Goal: Task Accomplishment & Management: Use online tool/utility

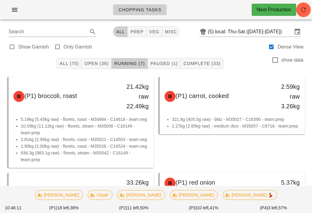
click at [95, 61] on span "Open (36)" at bounding box center [96, 63] width 25 height 5
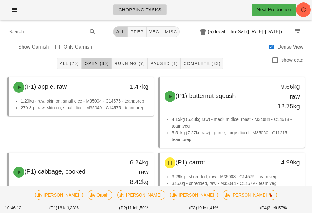
click at [65, 65] on span "All (75)" at bounding box center [68, 63] width 19 height 5
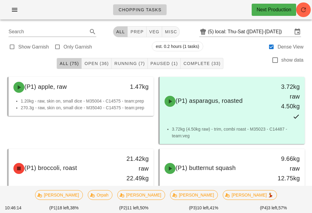
click at [39, 29] on input "Search" at bounding box center [48, 32] width 78 height 10
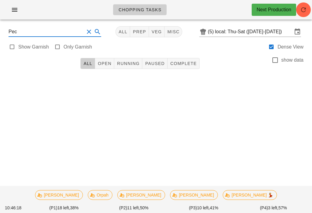
type input "Pec"
click at [203, 12] on div "Chopping Tasks Next Production" at bounding box center [156, 9] width 312 height 19
click at [24, 5] on div "Chopping Tasks Next Production" at bounding box center [156, 9] width 312 height 19
click at [13, 6] on icon "button" at bounding box center [14, 9] width 7 height 7
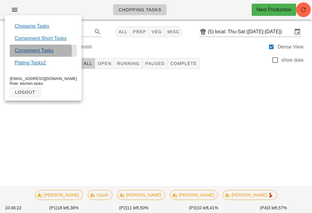
click at [23, 47] on link "Component Tasks" at bounding box center [34, 50] width 39 height 7
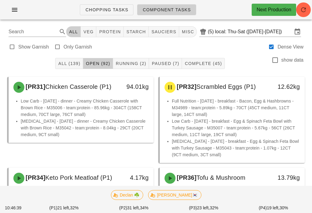
click at [192, 30] on span "misc" at bounding box center [187, 31] width 12 height 5
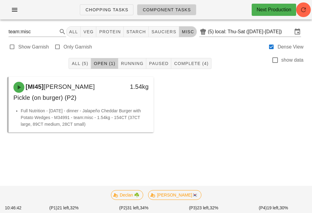
click at [85, 67] on button "All (5)" at bounding box center [80, 63] width 22 height 11
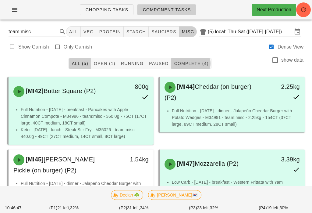
click at [139, 23] on div "Chopping Tasks Component Tasks Next Production" at bounding box center [156, 12] width 312 height 24
click at [143, 26] on button "starch" at bounding box center [136, 31] width 25 height 11
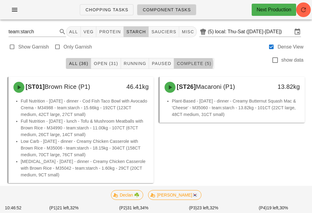
click at [44, 21] on div "Chopping Tasks Component Tasks Next Production" at bounding box center [156, 12] width 312 height 24
click at [38, 33] on input "team:starch" at bounding box center [29, 32] width 41 height 10
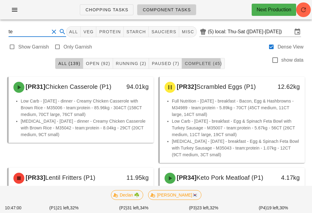
type input "t"
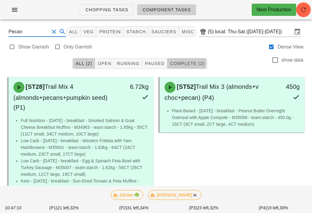
click at [106, 68] on button "Open" at bounding box center [104, 63] width 19 height 11
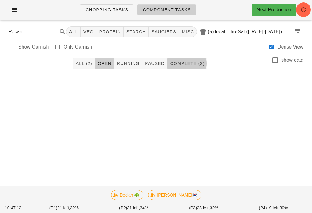
click at [160, 61] on span "Paused" at bounding box center [155, 63] width 20 height 5
click at [128, 61] on span "Running" at bounding box center [128, 63] width 23 height 5
click at [84, 61] on span "All (2)" at bounding box center [83, 63] width 17 height 5
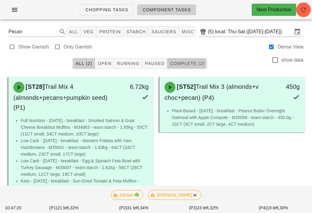
click at [125, 61] on span "Running" at bounding box center [128, 63] width 23 height 5
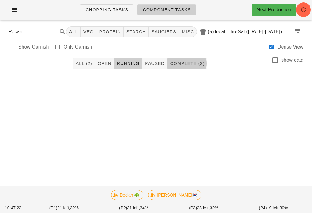
click at [192, 25] on div "Pecan All veg protein starch sauciers misc (5) local: Thu-Sat ([DATE]-[DATE])" at bounding box center [156, 31] width 305 height 15
click at [184, 31] on span "misc" at bounding box center [187, 31] width 12 height 5
type input "team:misc"
click at [79, 59] on button "All (5)" at bounding box center [80, 63] width 22 height 11
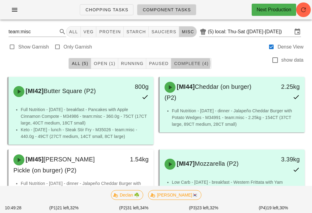
click at [107, 14] on link "Chopping Tasks" at bounding box center [107, 9] width 54 height 11
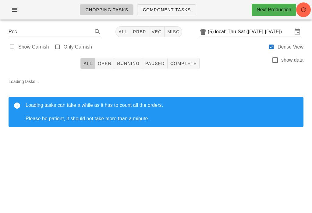
click at [115, 12] on span "Chopping Tasks" at bounding box center [106, 9] width 43 height 5
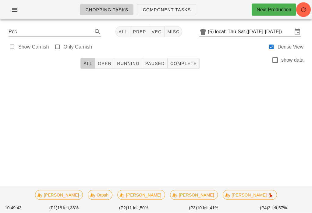
scroll to position [3, 0]
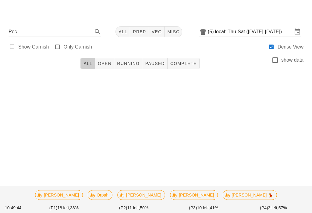
click at [155, 26] on button "veg" at bounding box center [157, 31] width 16 height 11
type input "team:veg"
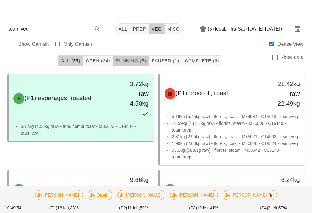
click at [141, 64] on button "Running (5)" at bounding box center [131, 60] width 36 height 11
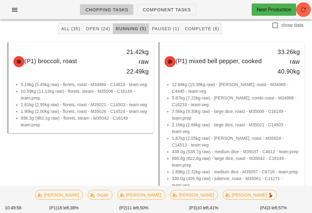
scroll to position [35, 0]
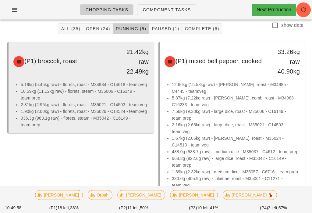
click at [121, 96] on li "10.59kg (11.12kg raw) - florets, steam - M35006 - C16149 - team:prep" at bounding box center [85, 94] width 128 height 13
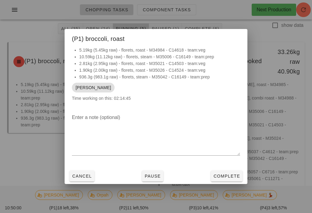
click at [157, 174] on span "Pause" at bounding box center [152, 175] width 16 height 5
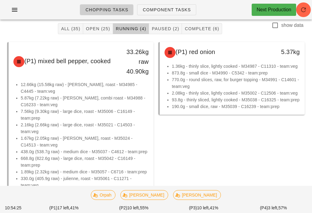
click at [94, 23] on button "Open (25)" at bounding box center [98, 28] width 30 height 11
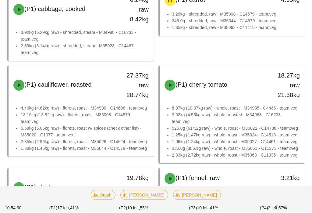
scroll to position [183, 0]
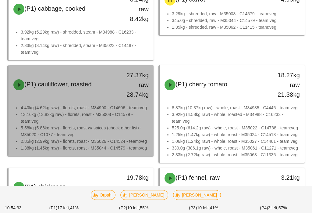
click at [102, 91] on div "(P1) cauliflower, roasted" at bounding box center [63, 85] width 107 height 18
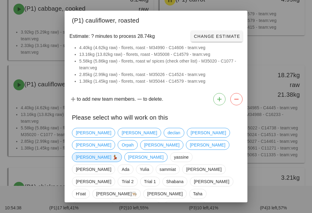
click at [110, 152] on span "[PERSON_NAME] 💃" at bounding box center [97, 156] width 42 height 9
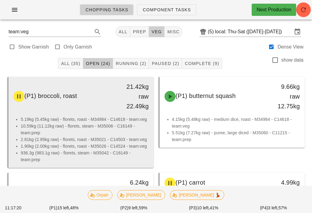
click at [83, 111] on div "(P1) broccoli, roast 21.42kg raw 22.49kg" at bounding box center [81, 96] width 143 height 37
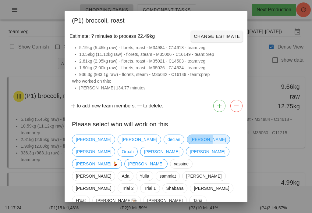
click at [191, 139] on span "[PERSON_NAME]" at bounding box center [208, 139] width 35 height 9
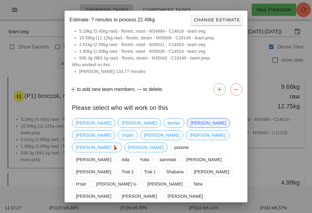
scroll to position [16, 0]
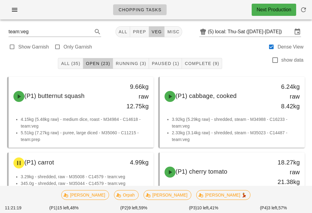
click at [129, 64] on span "Running (3)" at bounding box center [130, 63] width 31 height 5
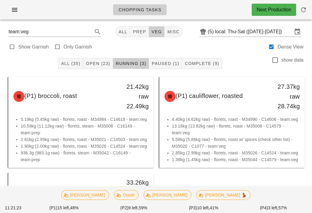
click at [104, 58] on button "Open (23)" at bounding box center [98, 63] width 30 height 11
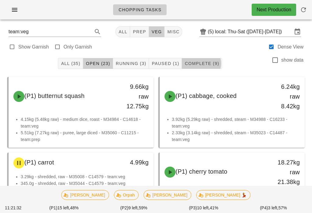
click at [211, 66] on span "Complete (9)" at bounding box center [201, 63] width 35 height 5
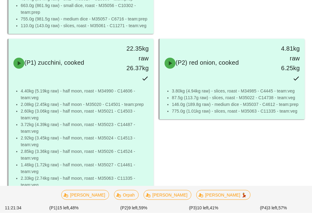
scroll to position [395, 0]
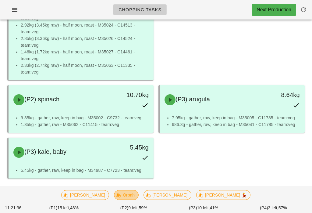
click at [135, 199] on span "Orpah" at bounding box center [126, 194] width 17 height 9
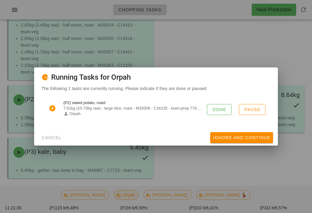
click at [221, 112] on span "Done" at bounding box center [219, 109] width 14 height 5
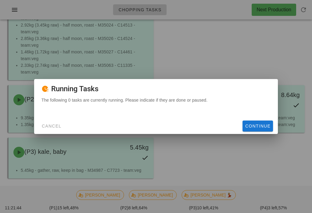
click at [264, 128] on span "Continue" at bounding box center [258, 125] width 26 height 5
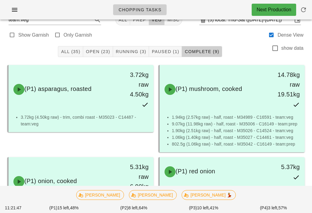
scroll to position [0, 0]
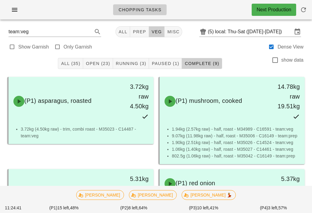
click at [134, 30] on span "prep" at bounding box center [138, 31] width 13 height 5
type input "team:prep"
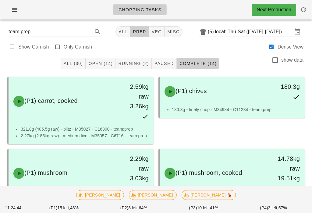
click at [104, 62] on span "Open (14)" at bounding box center [100, 63] width 25 height 5
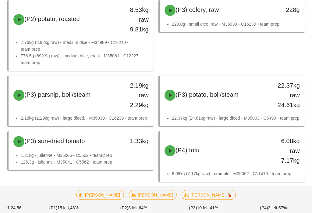
scroll to position [470, 0]
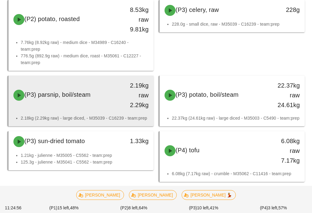
click at [112, 100] on div "(P3) parsnip, boil/steam" at bounding box center [63, 95] width 107 height 18
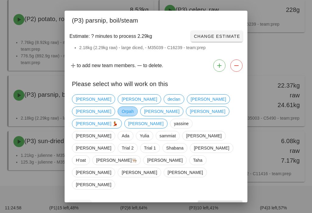
click at [133, 112] on span "Orpah" at bounding box center [128, 111] width 12 height 9
click at [231, 203] on span "Confirm Start" at bounding box center [220, 205] width 40 height 5
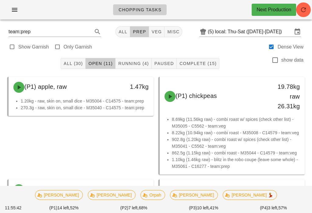
click at [129, 59] on button "Running (4)" at bounding box center [133, 63] width 36 height 11
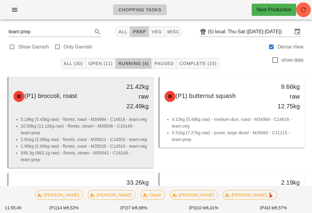
click at [103, 133] on li "10.59kg (11.12kg raw) - florets, steam - M35006 - C16149 - team:prep" at bounding box center [85, 128] width 128 height 13
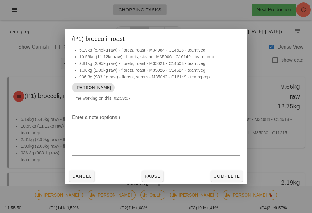
click at [223, 166] on div "Enter a note (optional)" at bounding box center [156, 138] width 183 height 59
click at [220, 174] on span "Complete" at bounding box center [226, 175] width 27 height 5
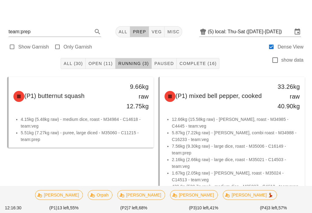
scroll to position [105, 0]
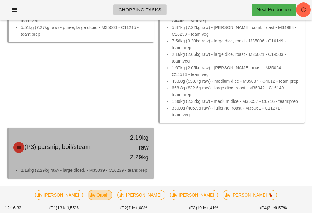
click at [107, 148] on div "(P3) parsnip, boil/steam" at bounding box center [63, 147] width 107 height 18
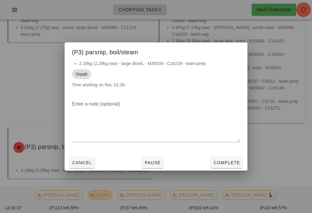
click at [227, 165] on span "Complete" at bounding box center [226, 162] width 27 height 5
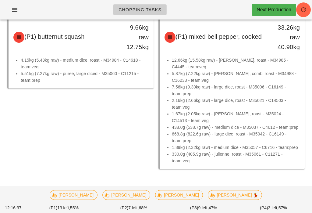
scroll to position [50, 0]
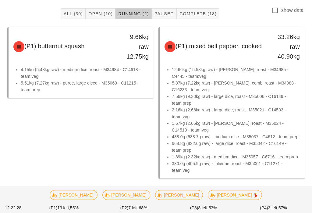
click at [100, 9] on button "Open (10)" at bounding box center [101, 13] width 30 height 11
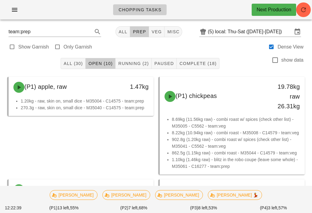
click at [123, 26] on button "All" at bounding box center [122, 31] width 15 height 11
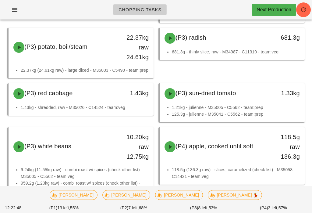
scroll to position [872, 0]
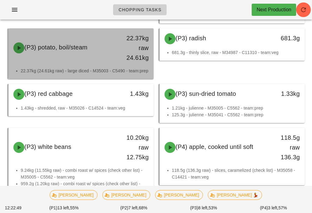
click at [110, 48] on div "(P3) potato, boil/steam" at bounding box center [63, 48] width 107 height 18
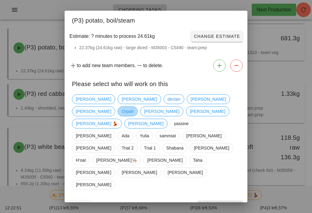
click at [133, 114] on span "Orpah" at bounding box center [128, 111] width 12 height 9
click at [225, 203] on span "Confirm Start" at bounding box center [220, 205] width 40 height 5
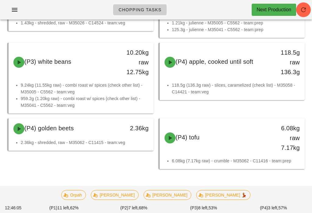
scroll to position [859, 0]
